Goal: Transaction & Acquisition: Purchase product/service

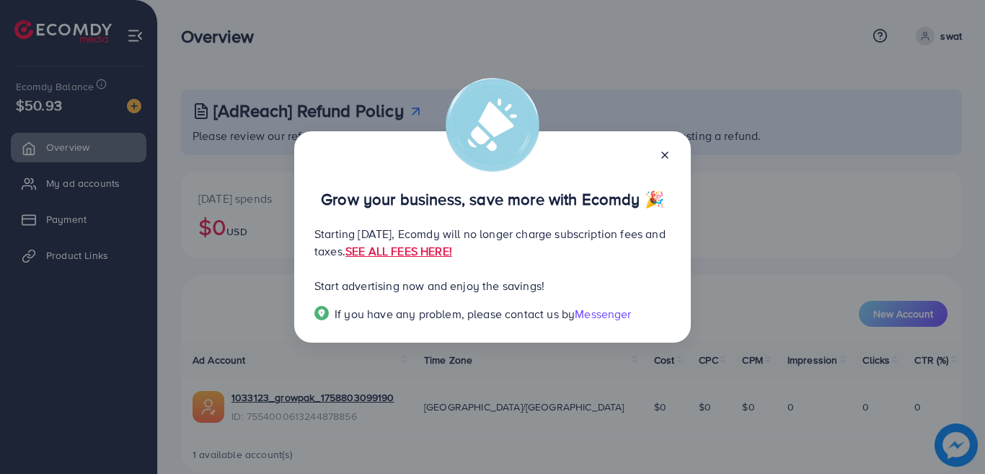
click at [664, 156] on icon at bounding box center [665, 155] width 12 height 12
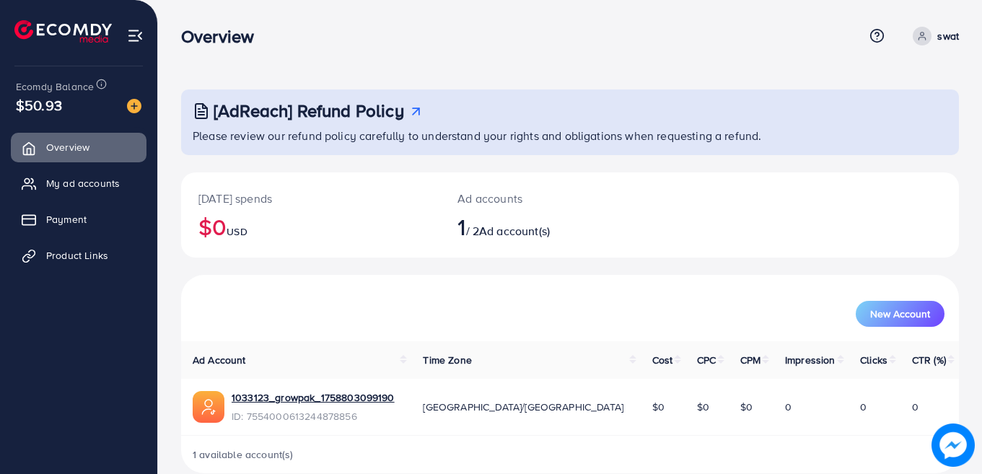
drag, startPoint x: 979, startPoint y: 31, endPoint x: 974, endPoint y: 119, distance: 88.1
click at [974, 119] on div "[AdReach] Refund Policy Please review our refund policy carefully to understand…" at bounding box center [570, 248] width 824 height 496
click at [947, 37] on p "swat" at bounding box center [948, 35] width 22 height 17
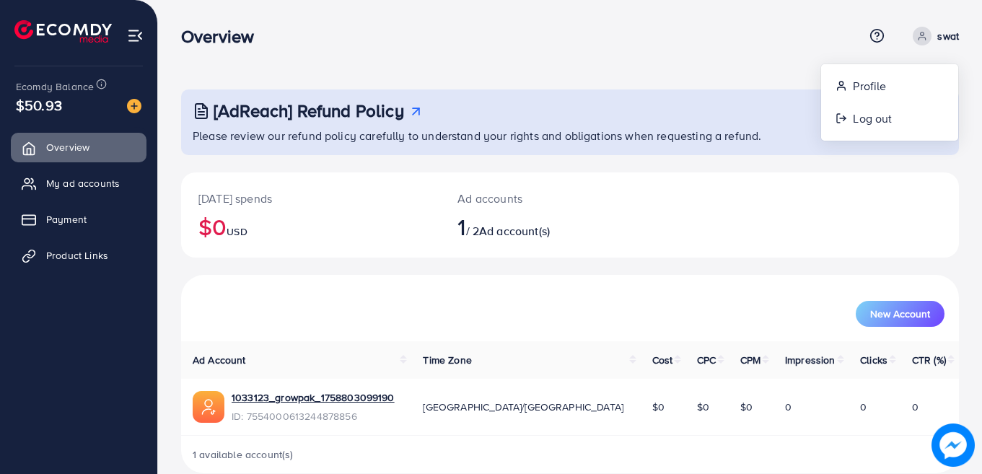
click at [767, 229] on div "[DATE] spends $0 USD Ad accounts 1 / 2 Ad account(s)" at bounding box center [569, 214] width 777 height 85
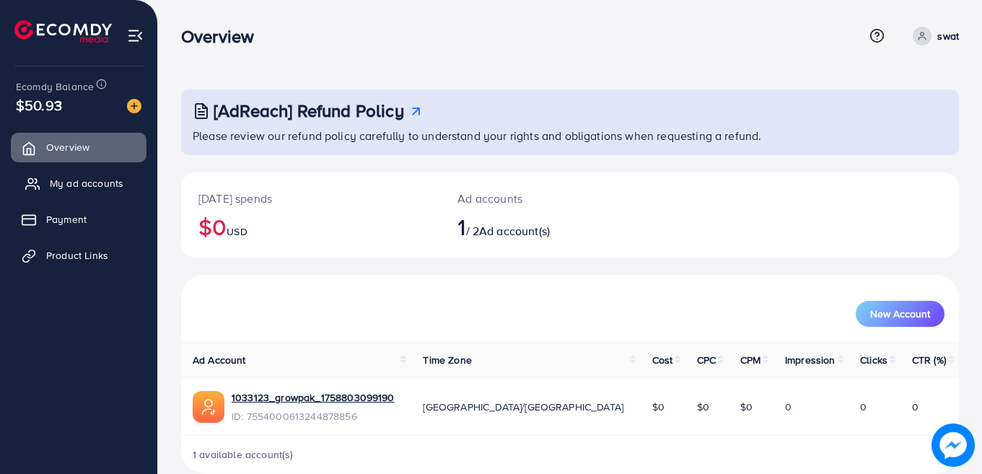
click at [92, 188] on span "My ad accounts" at bounding box center [87, 183] width 74 height 14
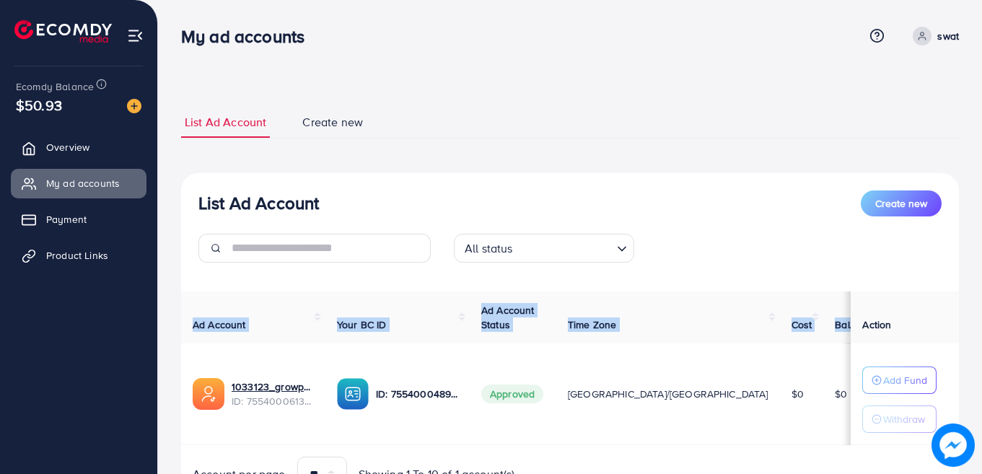
drag, startPoint x: 827, startPoint y: 336, endPoint x: 826, endPoint y: 432, distance: 95.9
click at [826, 432] on table "Ad Account Your BC ID Ad Account Status Time Zone Cost Balance Action 1033123_g…" at bounding box center [586, 368] width 811 height 154
click at [823, 423] on td "$0" at bounding box center [853, 394] width 61 height 102
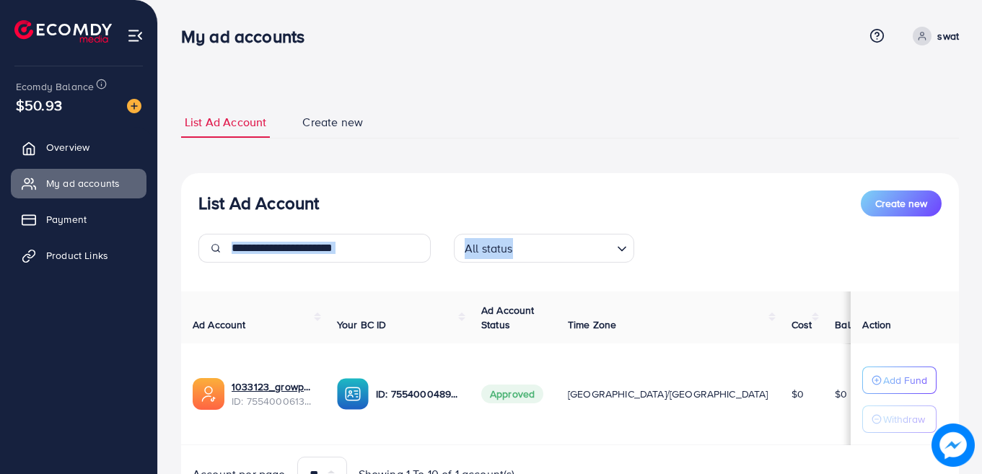
drag, startPoint x: 981, startPoint y: 142, endPoint x: 983, endPoint y: 240, distance: 98.1
click at [982, 240] on html "My ad accounts Help Center Contact Support Term and policy About Us swat Profil…" at bounding box center [491, 237] width 982 height 474
click at [821, 252] on div "All status Loading..." at bounding box center [570, 254] width 766 height 40
click at [883, 375] on p "Add Fund" at bounding box center [905, 379] width 44 height 17
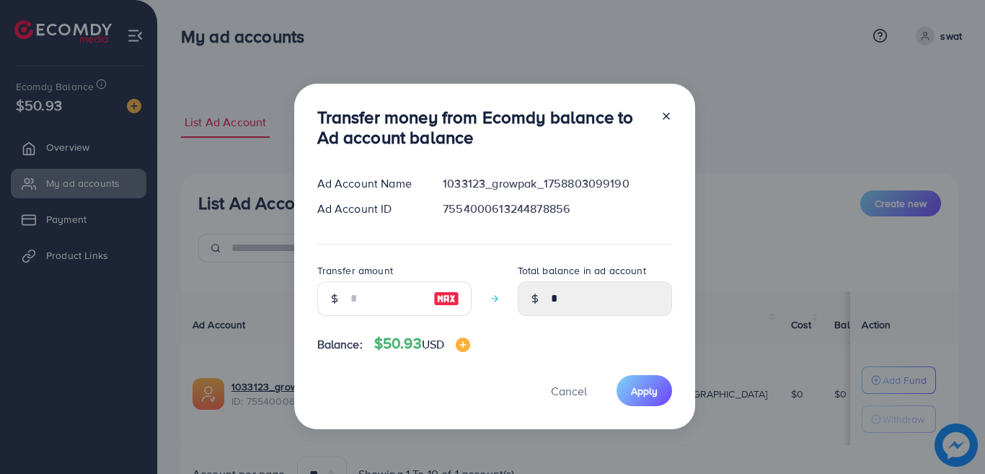
click at [663, 115] on line at bounding box center [666, 116] width 6 height 6
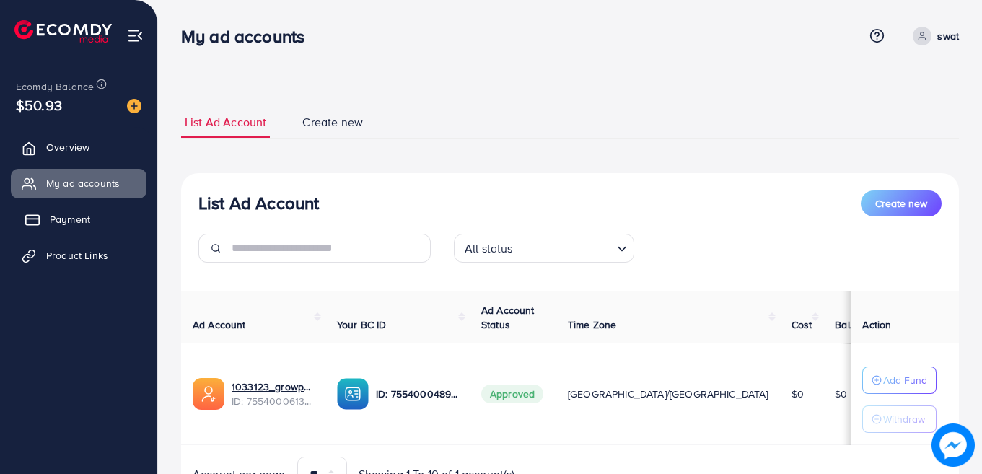
click at [99, 222] on link "Payment" at bounding box center [79, 219] width 136 height 29
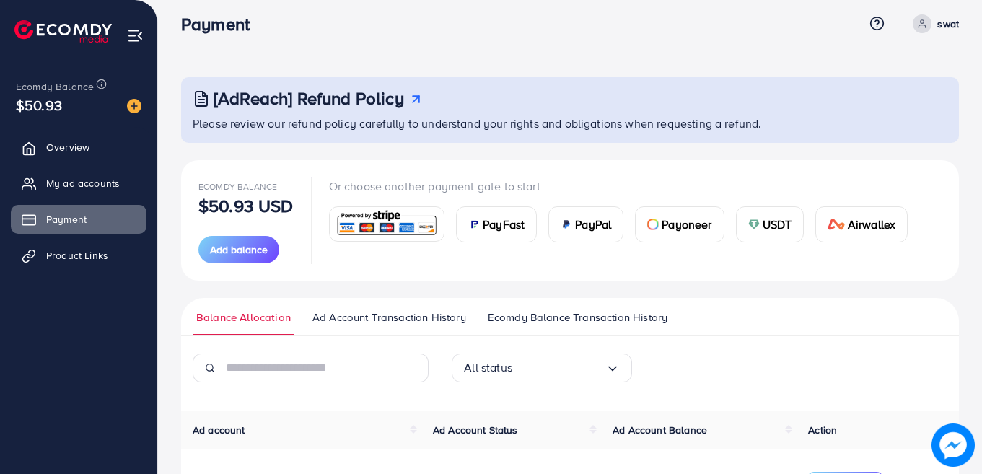
scroll to position [6, 0]
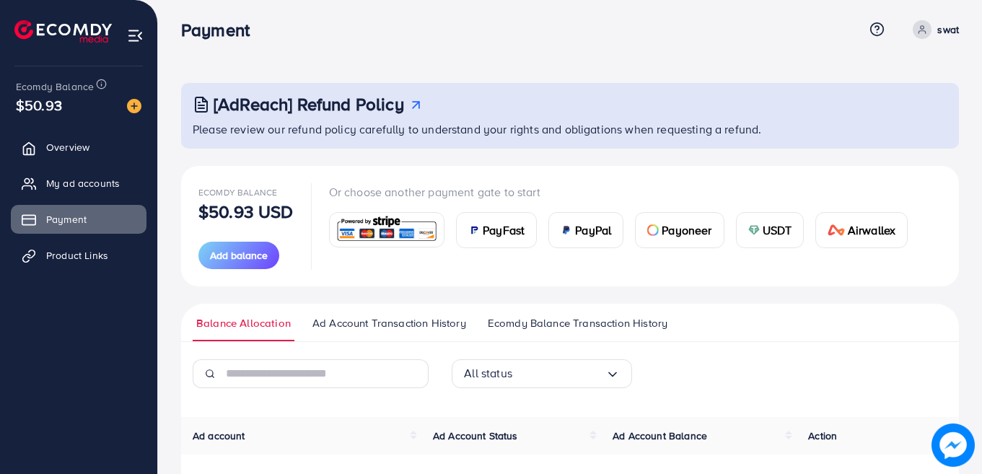
click at [486, 193] on p "Or choose another payment gate to start" at bounding box center [624, 191] width 591 height 17
click at [403, 191] on p "Or choose another payment gate to start" at bounding box center [624, 191] width 591 height 17
click at [418, 318] on span "Ad Account Transaction History" at bounding box center [389, 323] width 154 height 16
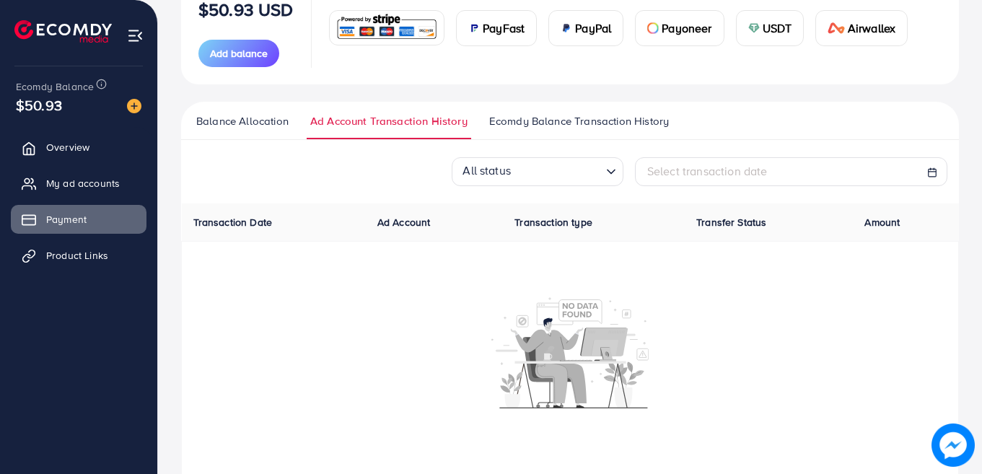
scroll to position [206, 0]
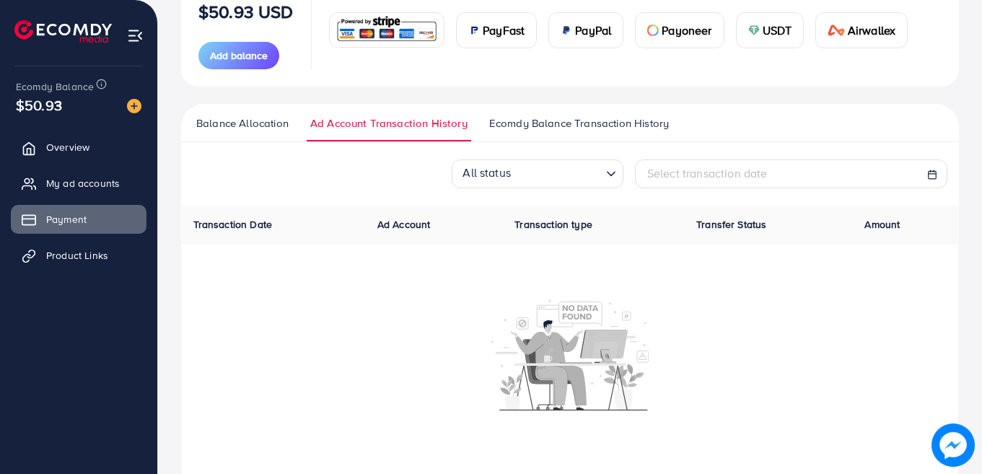
click at [622, 127] on span "Ecomdy Balance Transaction History" at bounding box center [579, 123] width 180 height 16
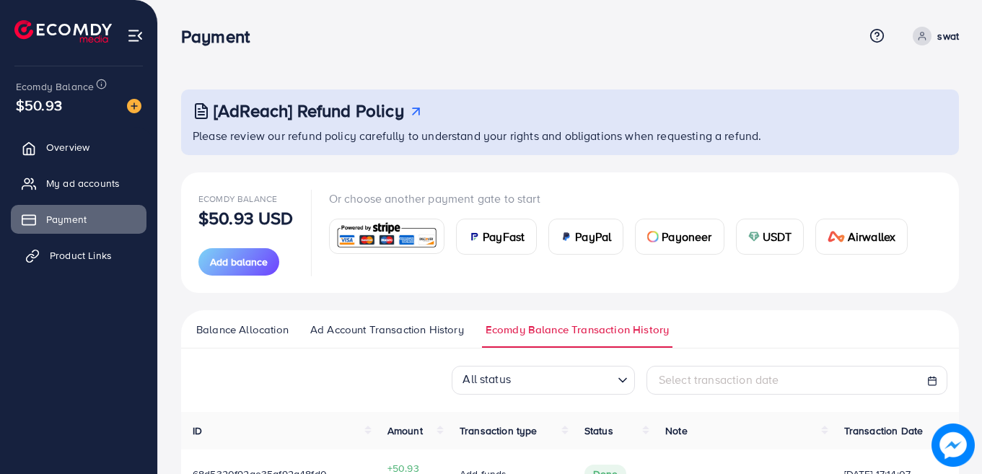
click at [79, 252] on span "Product Links" at bounding box center [81, 255] width 62 height 14
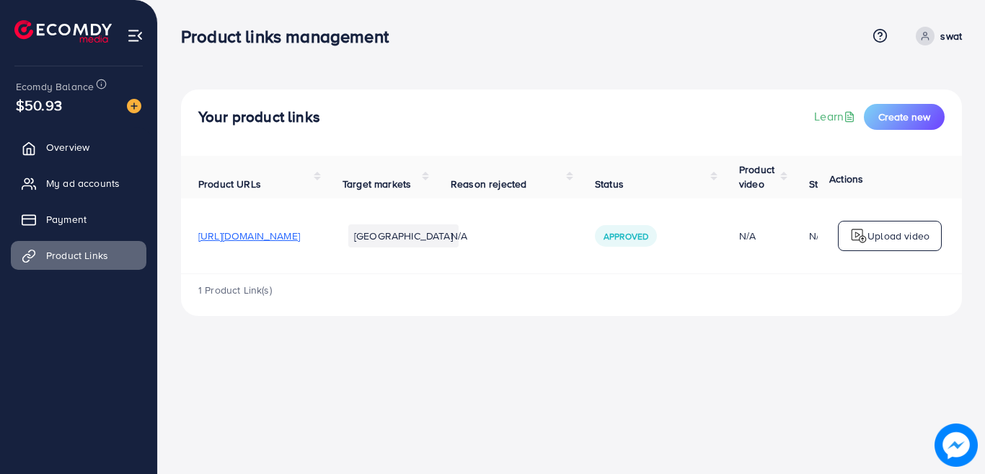
click at [300, 237] on span "[URL][DOMAIN_NAME]" at bounding box center [249, 236] width 102 height 14
click at [881, 224] on div "Upload video" at bounding box center [890, 236] width 104 height 30
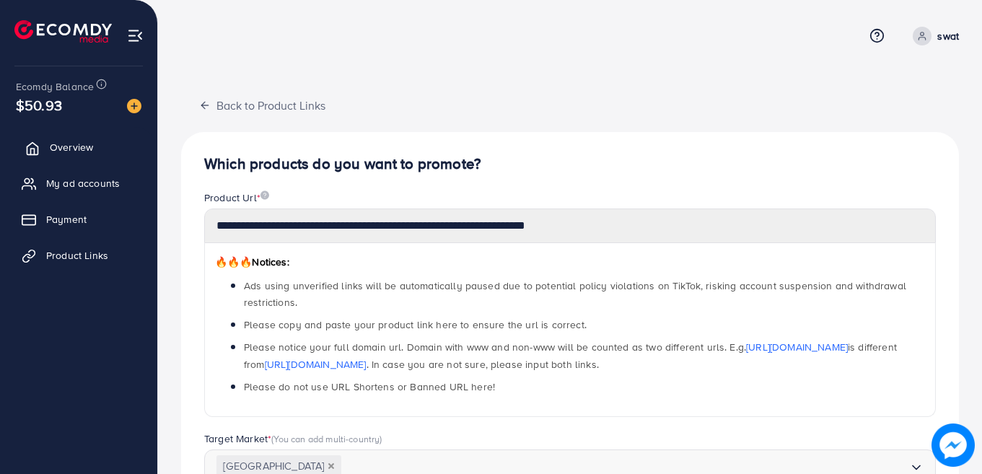
click at [62, 141] on span "Overview" at bounding box center [71, 147] width 43 height 14
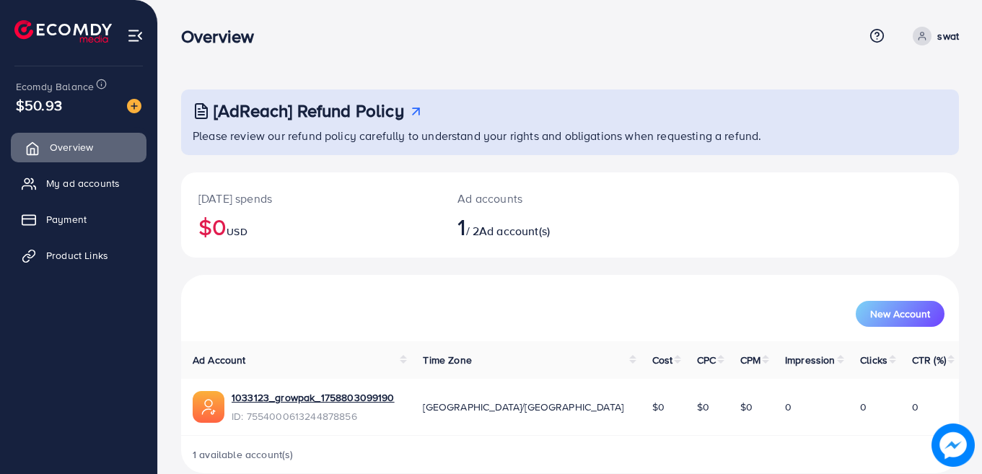
click at [89, 156] on link "Overview" at bounding box center [79, 147] width 136 height 29
click at [299, 397] on link "1033123_growpak_1758803099190" at bounding box center [313, 397] width 163 height 14
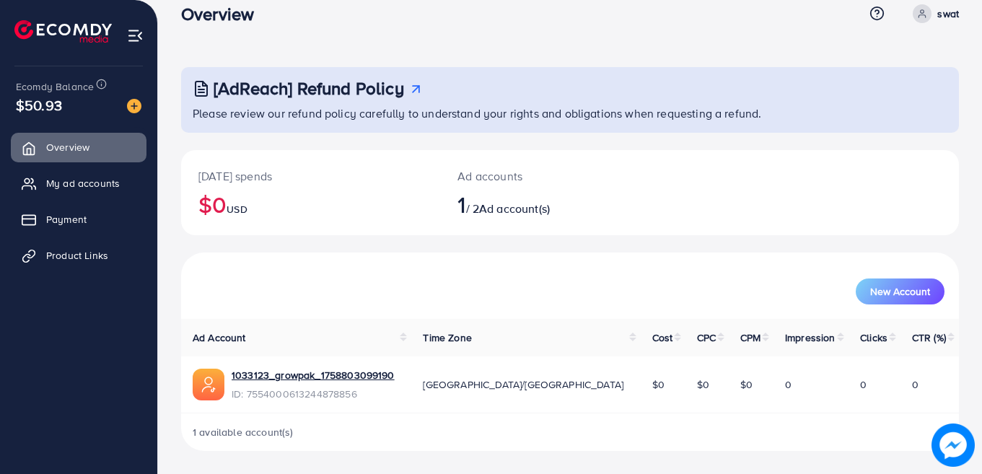
click at [130, 38] on img at bounding box center [135, 35] width 17 height 17
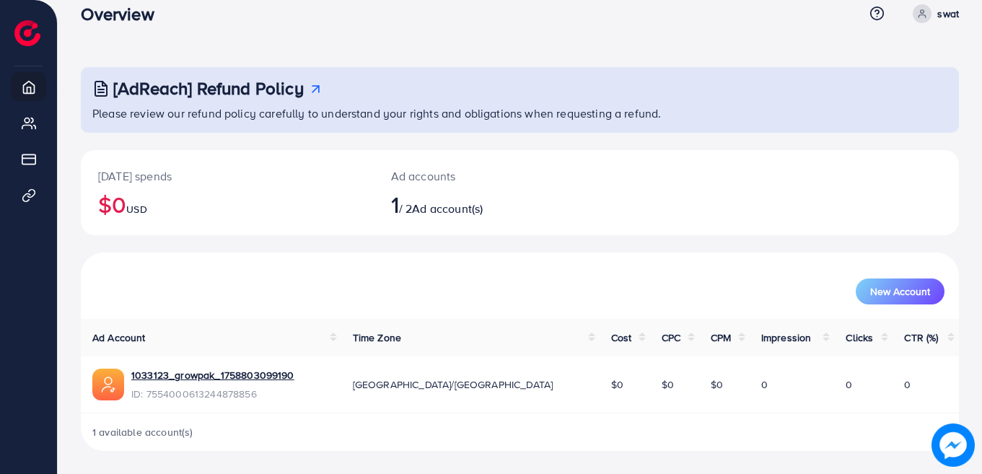
click at [118, 260] on div "New Account" at bounding box center [520, 285] width 878 height 66
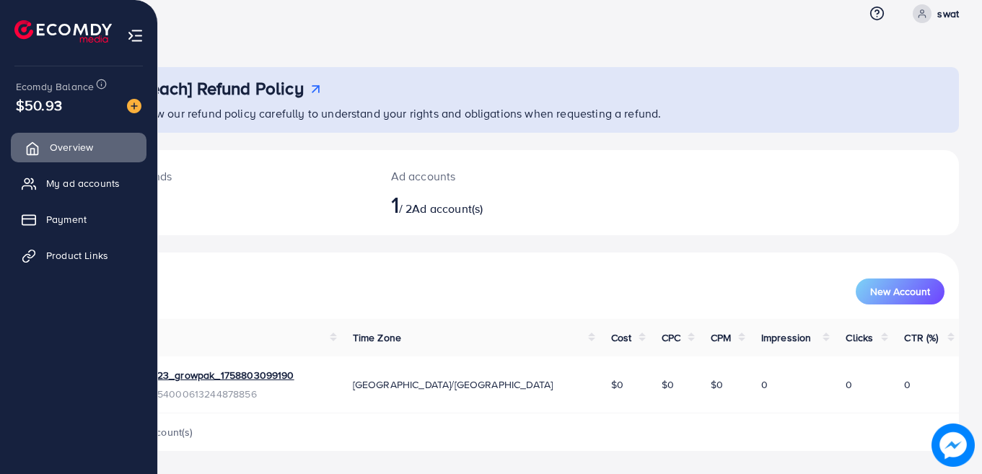
click at [65, 150] on span "Overview" at bounding box center [71, 147] width 43 height 14
click at [133, 104] on img at bounding box center [134, 106] width 14 height 14
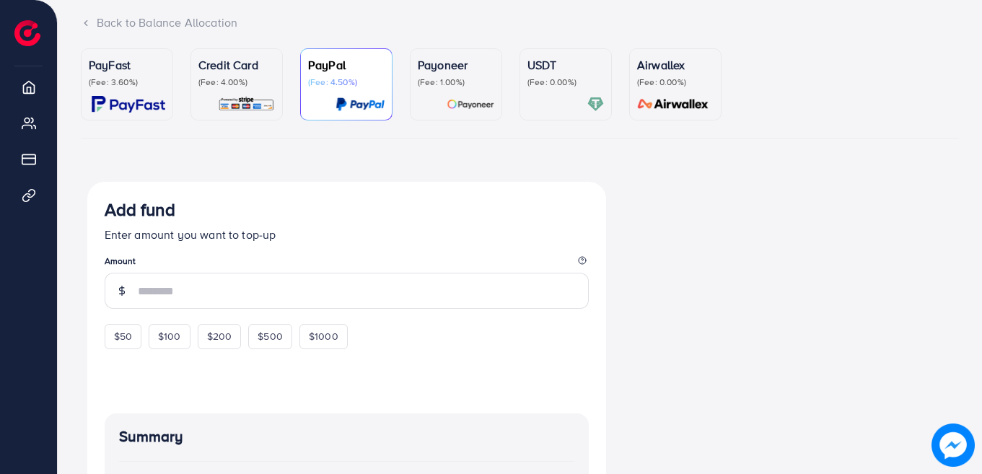
scroll to position [68, 0]
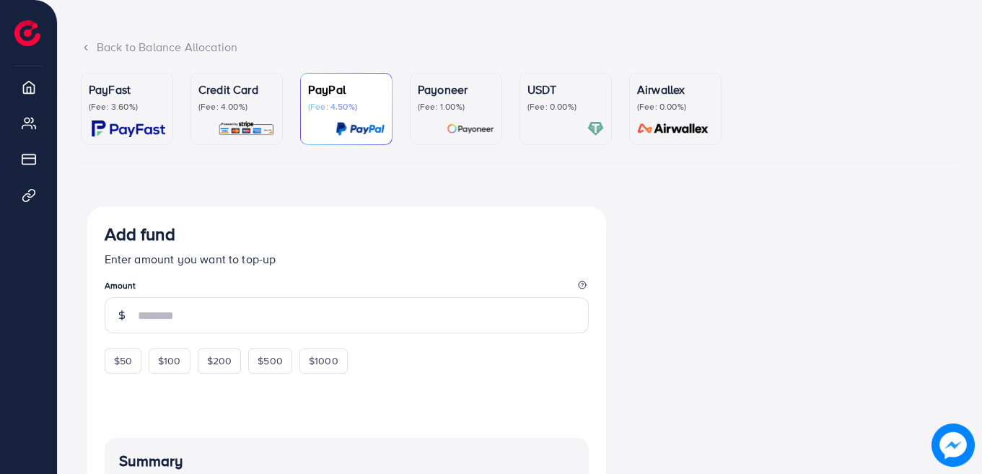
click at [248, 114] on div "Credit Card (Fee: 4.00%)" at bounding box center [236, 109] width 76 height 56
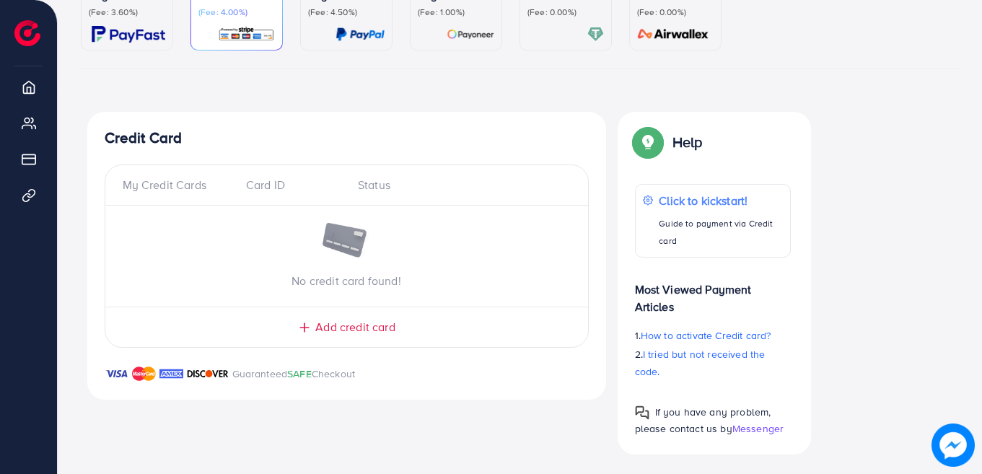
scroll to position [166, 0]
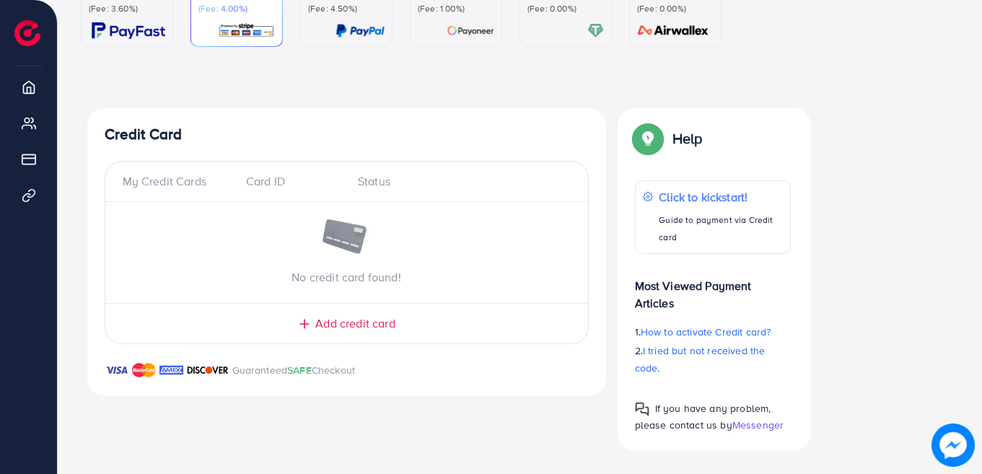
click at [151, 180] on div "My Credit Cards" at bounding box center [179, 181] width 112 height 17
